Goal: Task Accomplishment & Management: Complete application form

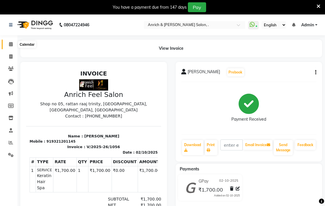
click at [7, 44] on span at bounding box center [11, 44] width 10 height 7
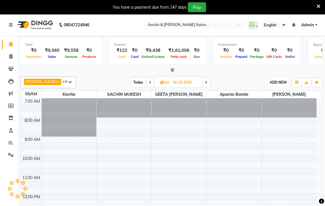
click at [278, 82] on span "ADD NEW" at bounding box center [278, 82] width 17 height 4
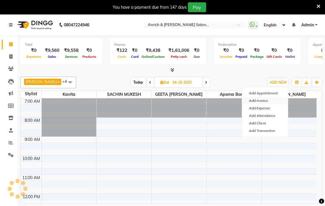
click at [275, 99] on link "Add Invoice" at bounding box center [265, 101] width 46 height 8
select select "service"
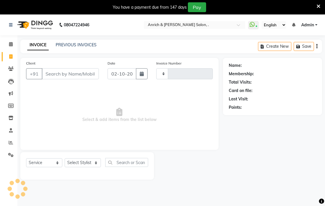
type input "1057"
select select "5924"
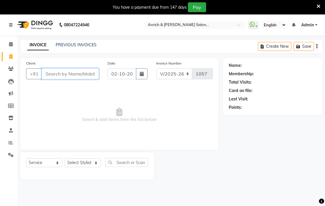
click at [70, 76] on input "Client" at bounding box center [70, 73] width 57 height 11
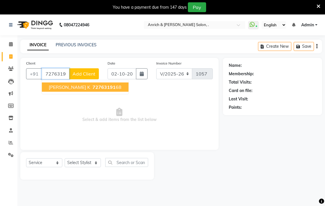
click at [92, 88] on span "72763191" at bounding box center [103, 87] width 23 height 6
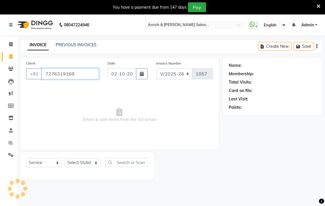
type input "7276319168"
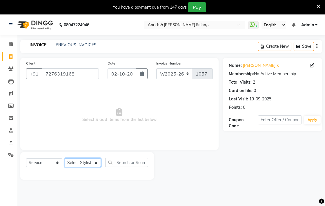
click at [85, 164] on select "Select Stylist [PERSON_NAME] Aparna borate GEETA [PERSON_NAME] [PERSON_NAME] SA…" at bounding box center [83, 163] width 36 height 9
select select "58402"
click at [65, 159] on select "Select Stylist [PERSON_NAME] Aparna borate GEETA [PERSON_NAME] [PERSON_NAME] SA…" at bounding box center [83, 163] width 36 height 9
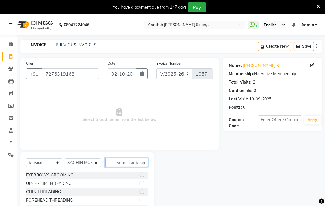
click at [132, 163] on input "text" at bounding box center [126, 162] width 43 height 9
click at [40, 162] on select "Select Service Product Membership Package Voucher Prepaid Gift Card" at bounding box center [44, 163] width 36 height 9
click at [26, 159] on select "Select Service Product Membership Package Voucher Prepaid Gift Card" at bounding box center [44, 163] width 36 height 9
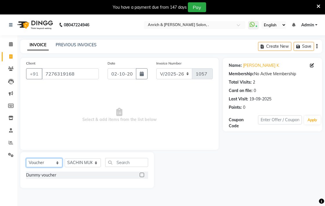
click at [47, 165] on select "Select Service Product Membership Package Voucher Prepaid Gift Card" at bounding box center [44, 163] width 36 height 9
select select "package"
click at [26, 159] on select "Select Service Product Membership Package Voucher Prepaid Gift Card" at bounding box center [44, 163] width 36 height 9
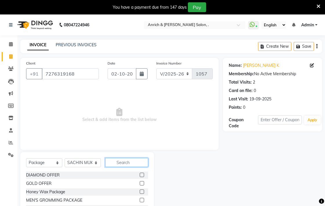
click at [138, 164] on input "text" at bounding box center [126, 162] width 43 height 9
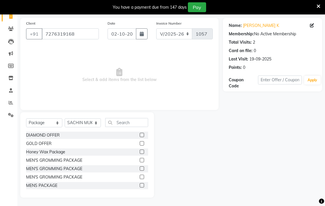
click at [140, 159] on label at bounding box center [142, 160] width 4 height 4
click at [140, 159] on input "checkbox" at bounding box center [142, 161] width 4 height 4
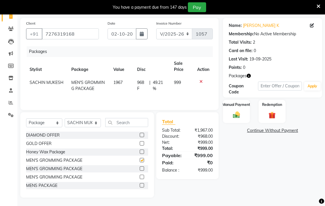
checkbox input "false"
click at [237, 114] on img at bounding box center [237, 115] width 12 height 8
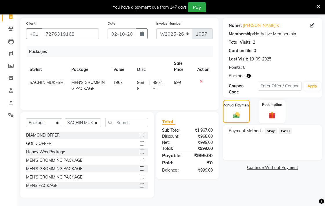
click at [274, 129] on span "GPay" at bounding box center [271, 131] width 12 height 7
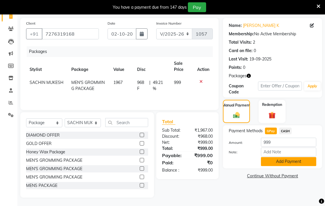
click at [277, 159] on button "Add Payment" at bounding box center [288, 161] width 55 height 9
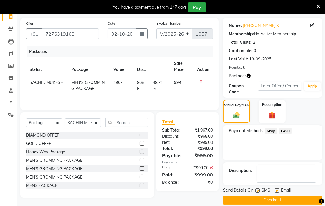
scroll to position [47, 0]
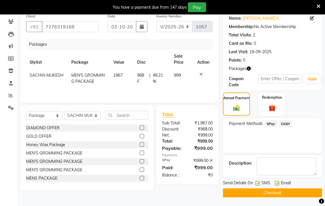
click at [279, 195] on button "Checkout" at bounding box center [272, 193] width 99 height 9
